Goal: Find specific page/section

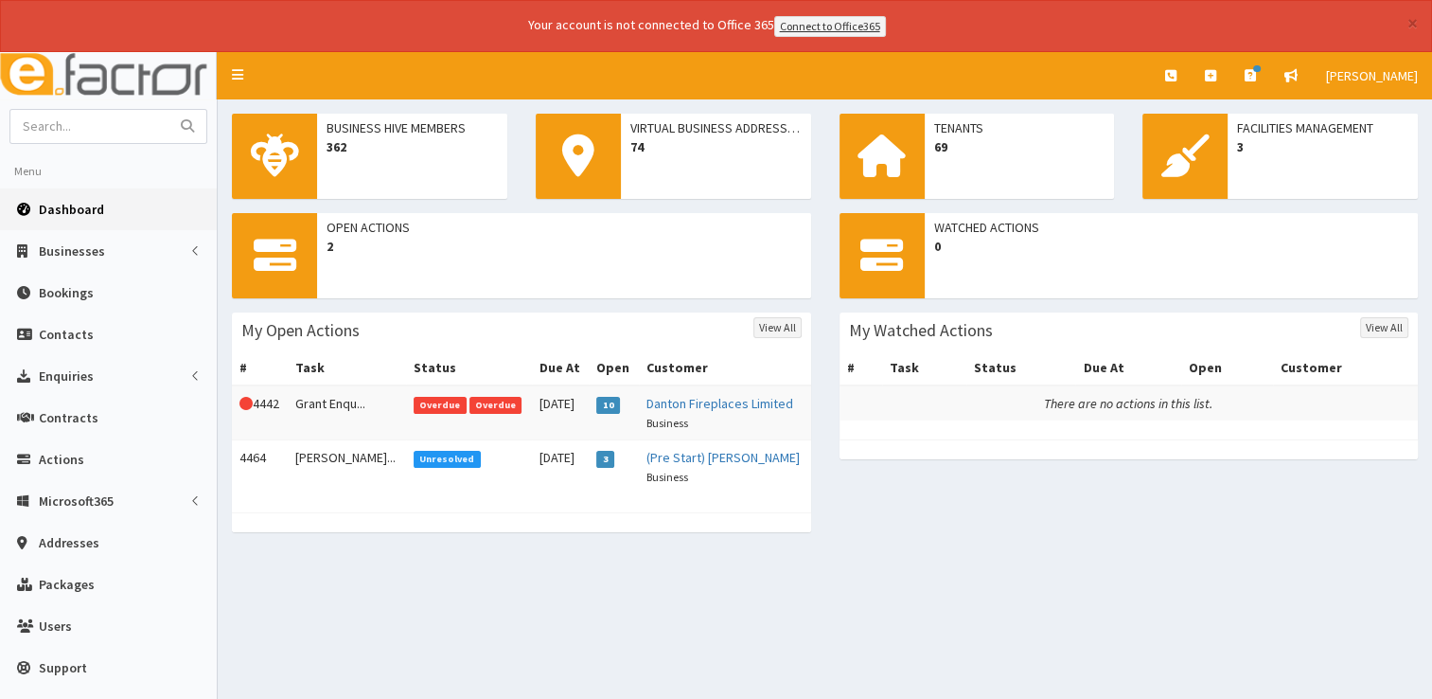
drag, startPoint x: 0, startPoint y: 0, endPoint x: 58, endPoint y: 210, distance: 217.9
click at [58, 210] on span "Dashboard" at bounding box center [71, 209] width 65 height 17
click at [94, 120] on input "text" at bounding box center [89, 126] width 159 height 33
type input "[PERSON_NAME]"
click at [168, 110] on button "submit" at bounding box center [187, 126] width 38 height 33
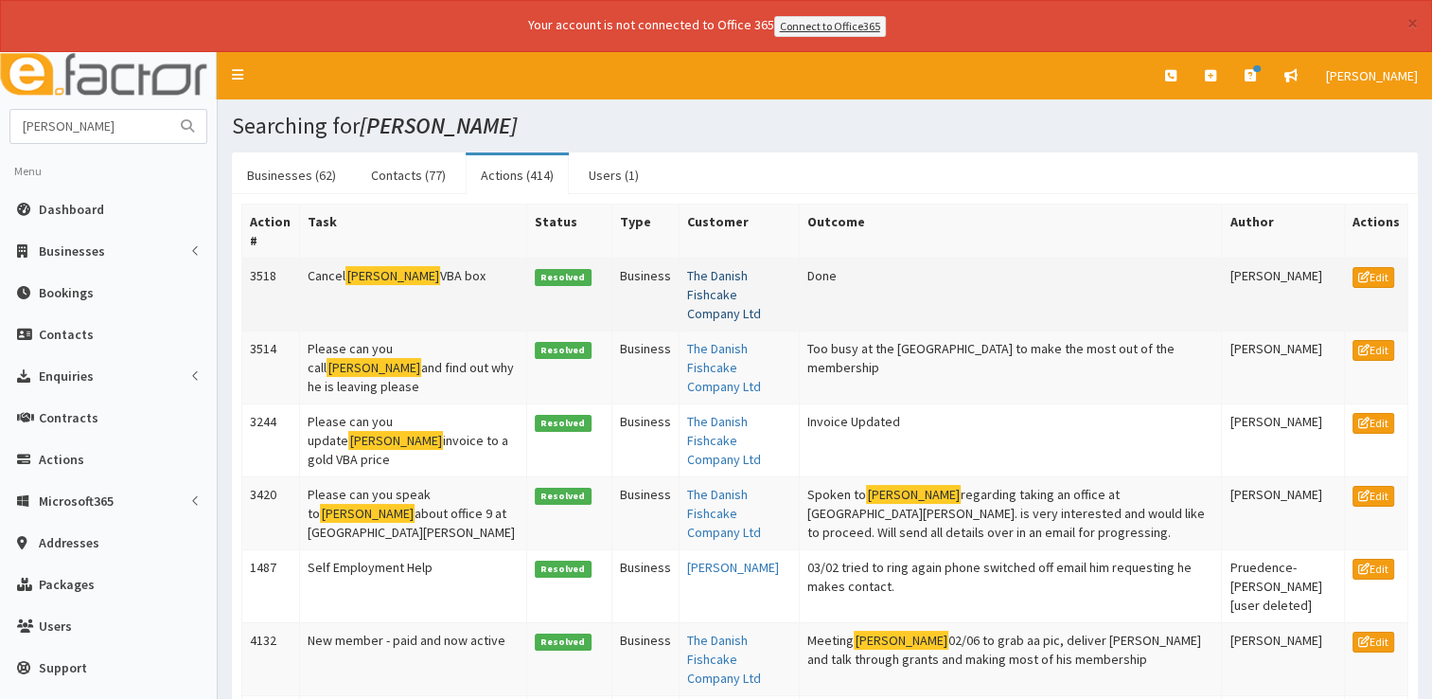
click at [679, 282] on td "The Danish Fishcake Company Ltd" at bounding box center [739, 293] width 120 height 73
